Goal: Task Accomplishment & Management: Complete application form

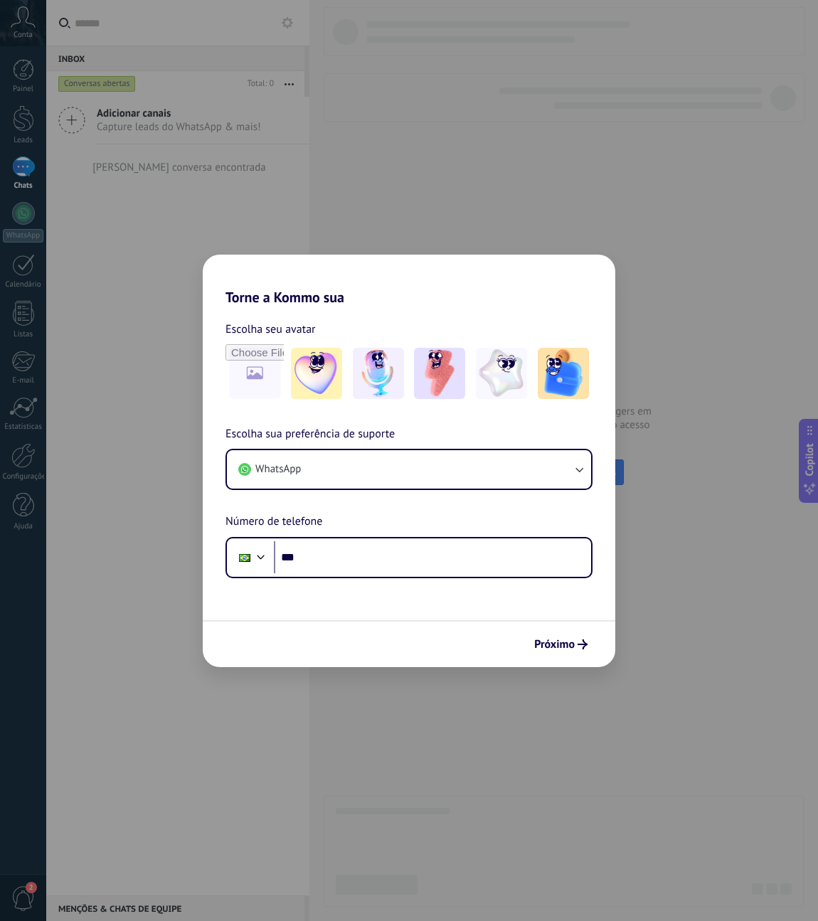
click at [262, 289] on h2 "Torne a Kommo sua" at bounding box center [409, 280] width 412 height 51
click at [602, 277] on h2 "Torne a Kommo sua" at bounding box center [409, 280] width 412 height 51
click at [21, 25] on div "Torne a Kommo sua Escolha seu avatar Escolha sua preferência de suporte WhatsAp…" at bounding box center [409, 460] width 818 height 921
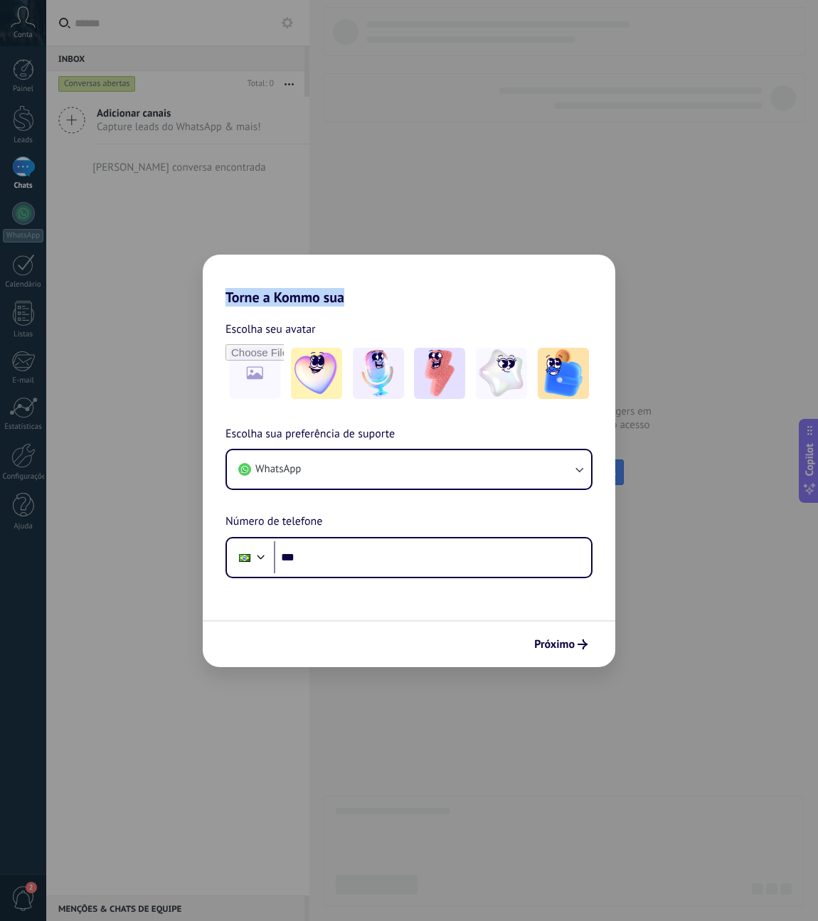
click at [663, 97] on div "Torne a Kommo sua Escolha seu avatar Escolha sua preferência de suporte WhatsAp…" at bounding box center [409, 460] width 818 height 921
click at [33, 21] on div "Torne a Kommo sua Escolha seu avatar Escolha sua preferência de suporte WhatsAp…" at bounding box center [409, 460] width 818 height 921
click at [664, 66] on div "Torne a Kommo sua Escolha seu avatar Escolha sua preferência de suporte WhatsAp…" at bounding box center [409, 460] width 818 height 921
click at [16, 21] on div "Torne a Kommo sua Escolha seu avatar Escolha sua preferência de suporte WhatsAp…" at bounding box center [409, 460] width 818 height 921
click at [579, 648] on icon "submit" at bounding box center [582, 644] width 10 height 10
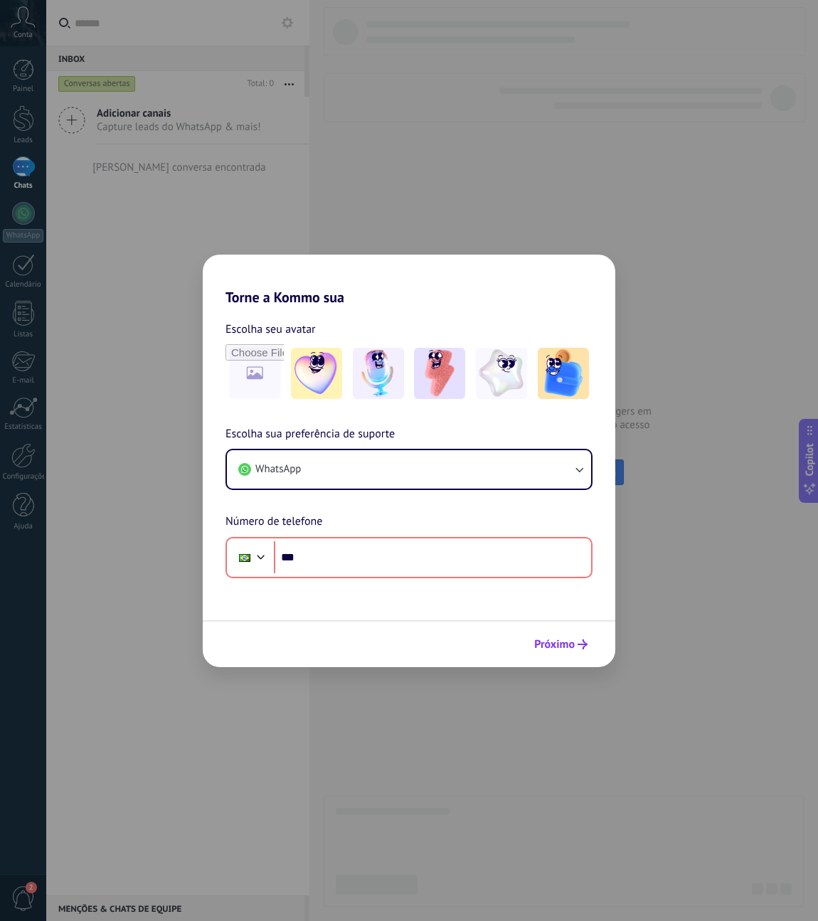
click at [577, 648] on icon "submit" at bounding box center [582, 644] width 10 height 10
click at [578, 645] on icon "submit" at bounding box center [582, 644] width 10 height 10
click at [316, 124] on div "Torne a Kommo sua Escolha seu avatar Escolha sua preferência de suporte WhatsAp…" at bounding box center [409, 460] width 818 height 921
click at [15, 895] on div "Torne a Kommo sua Escolha seu avatar Escolha sua preferência de suporte WhatsAp…" at bounding box center [409, 460] width 818 height 921
